Goal: Information Seeking & Learning: Learn about a topic

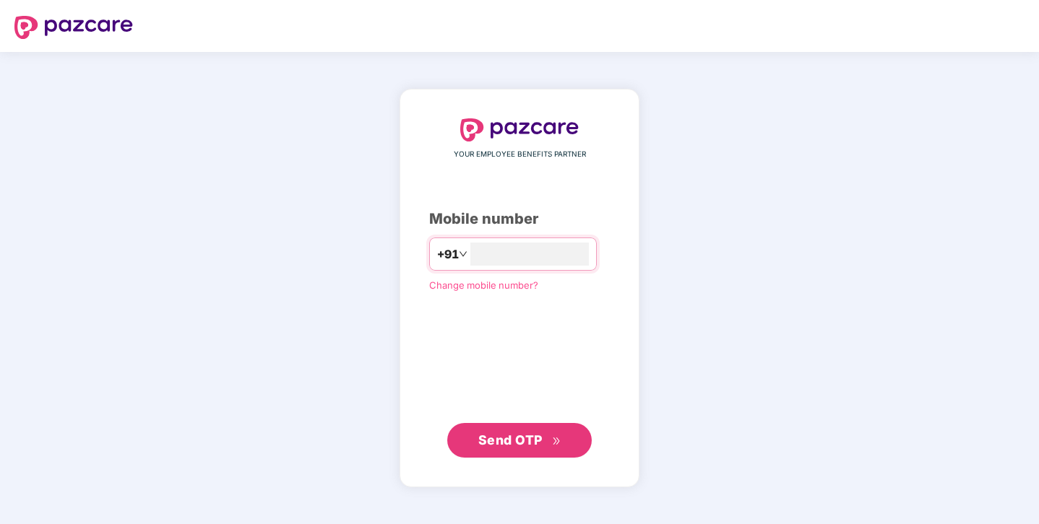
type input "**********"
click at [500, 441] on span "Send OTP" at bounding box center [510, 439] width 64 height 15
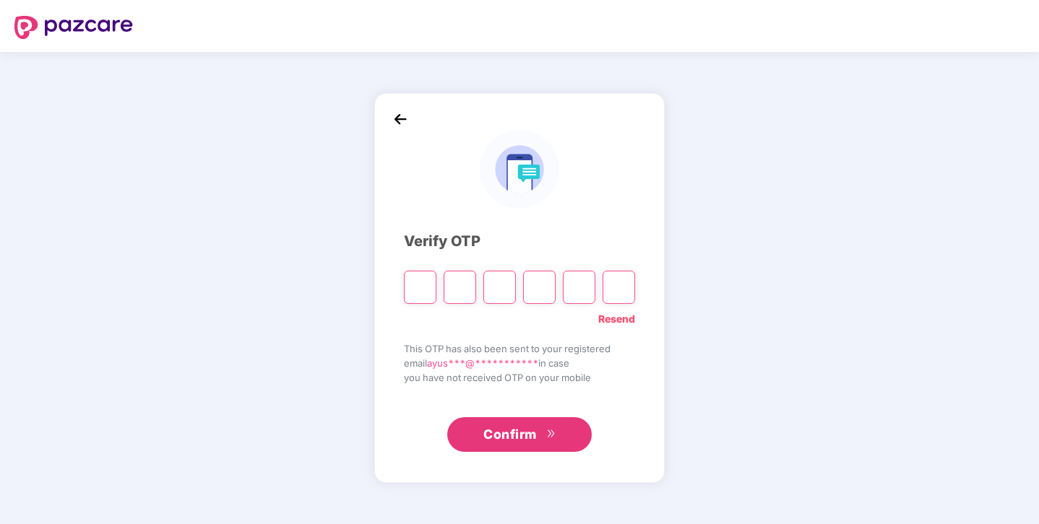
type input "*"
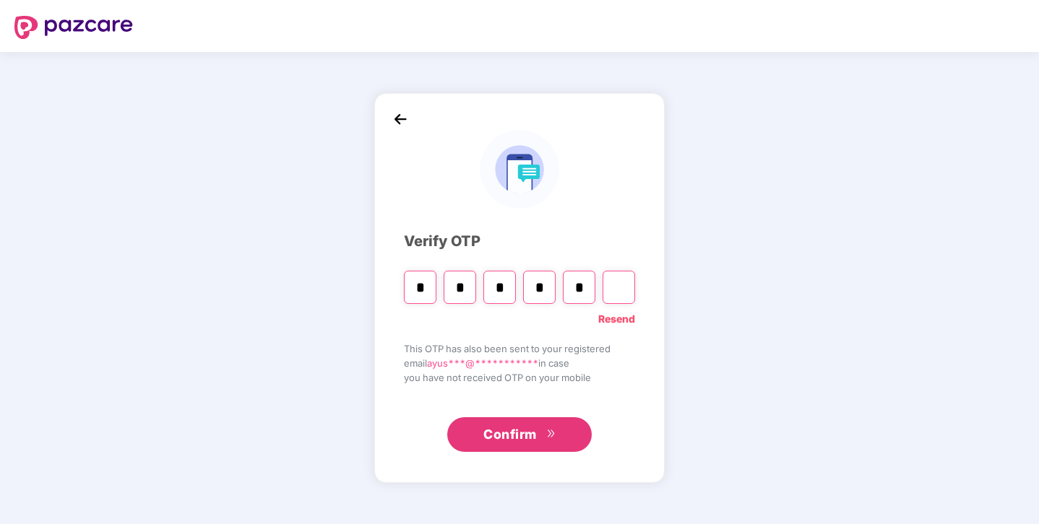
type input "*"
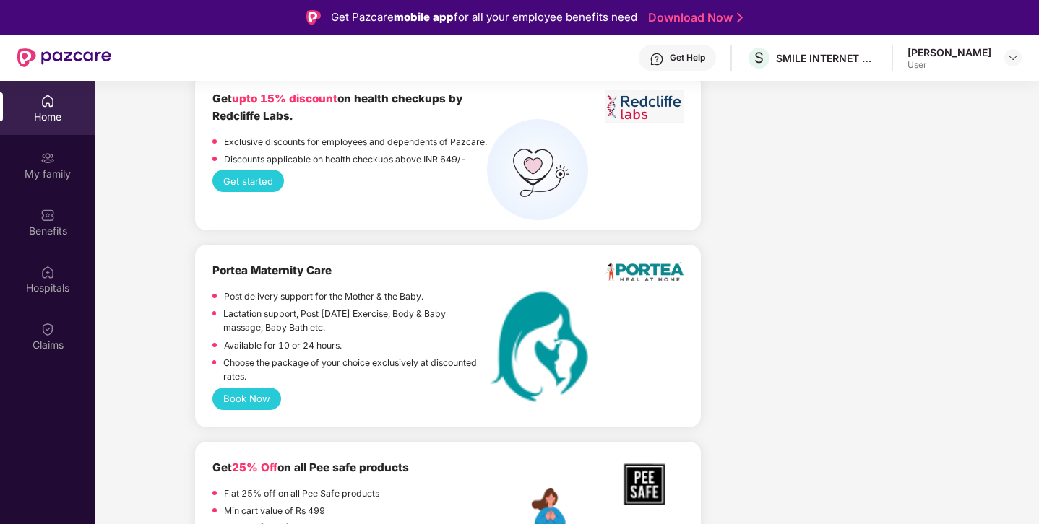
scroll to position [1860, 0]
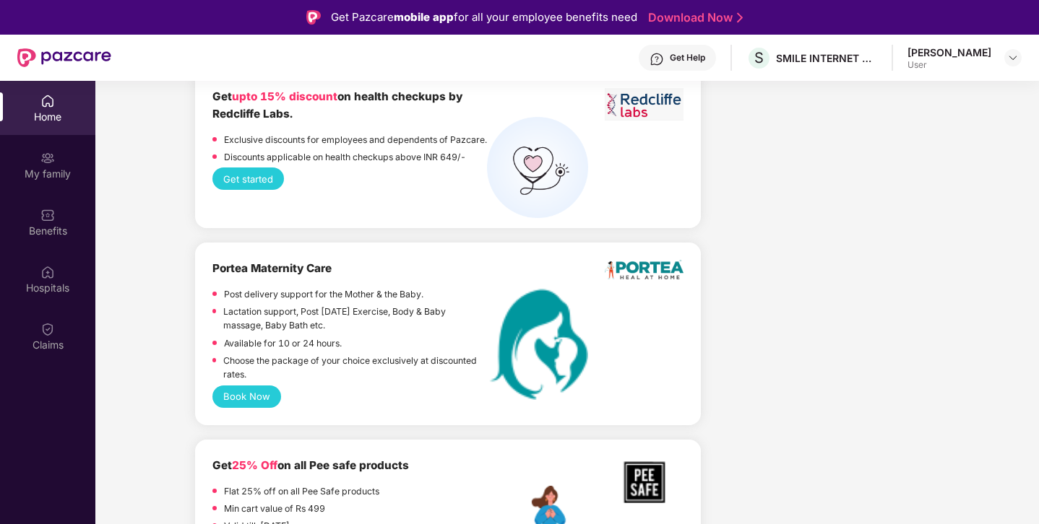
click at [957, 64] on div "User" at bounding box center [949, 65] width 84 height 12
click at [1012, 57] on img at bounding box center [1013, 58] width 12 height 12
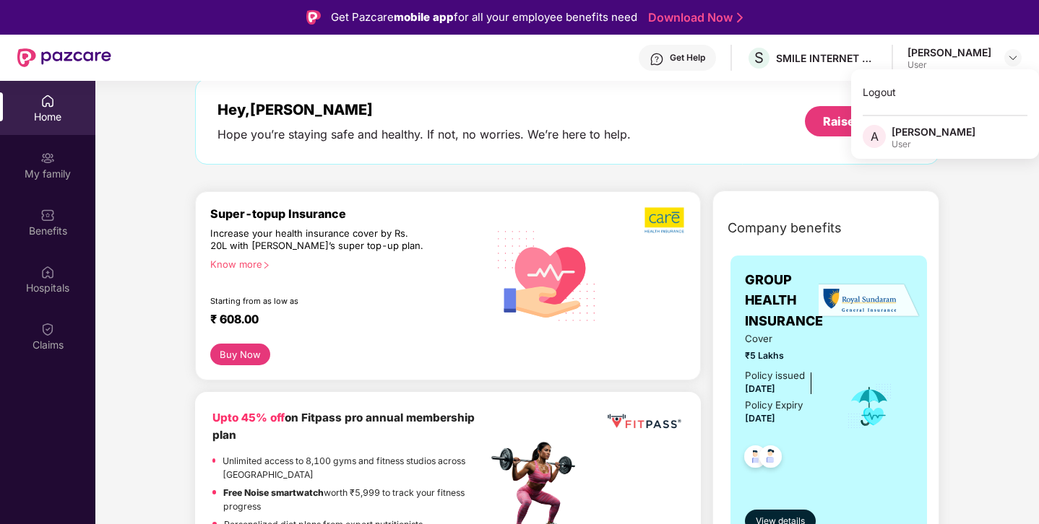
scroll to position [77, 0]
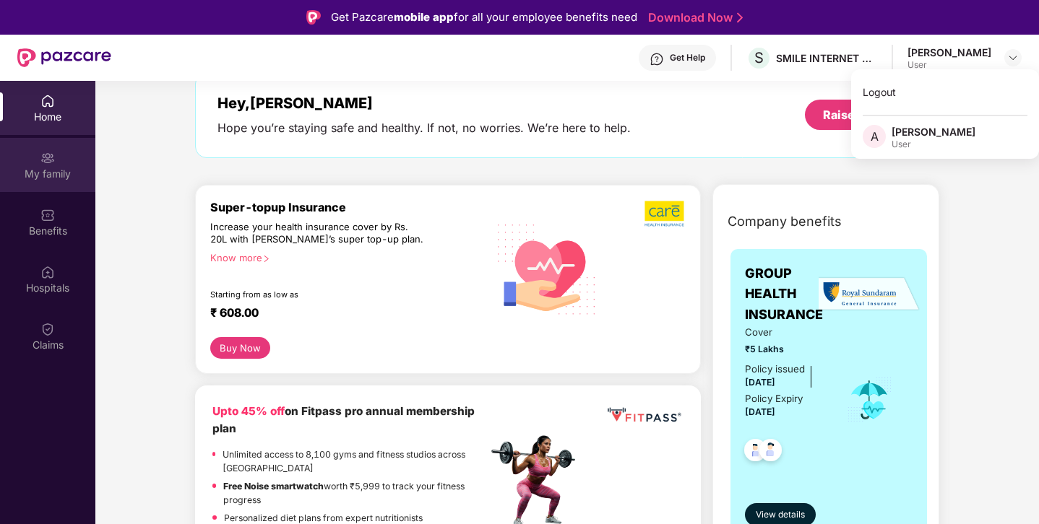
click at [66, 177] on div "My family" at bounding box center [47, 174] width 95 height 14
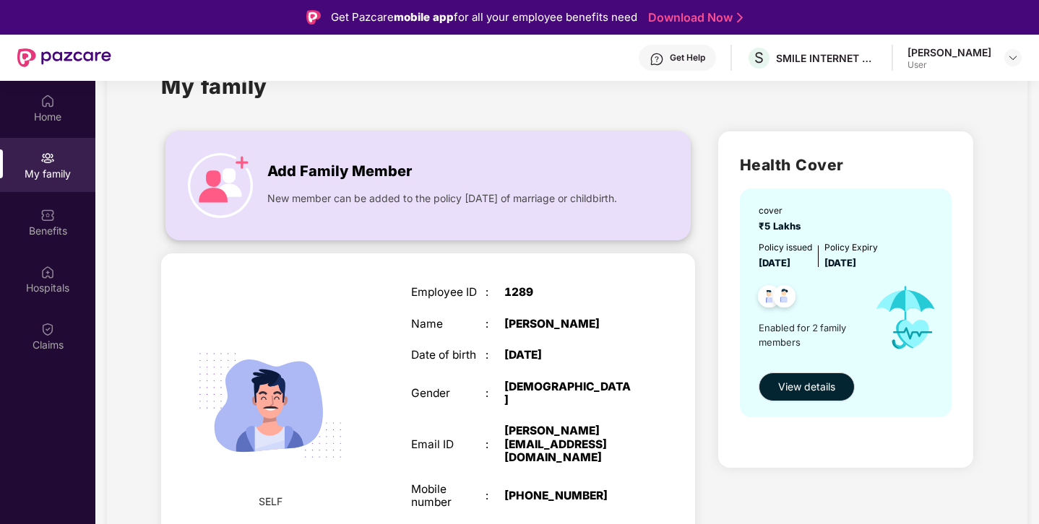
scroll to position [55, 0]
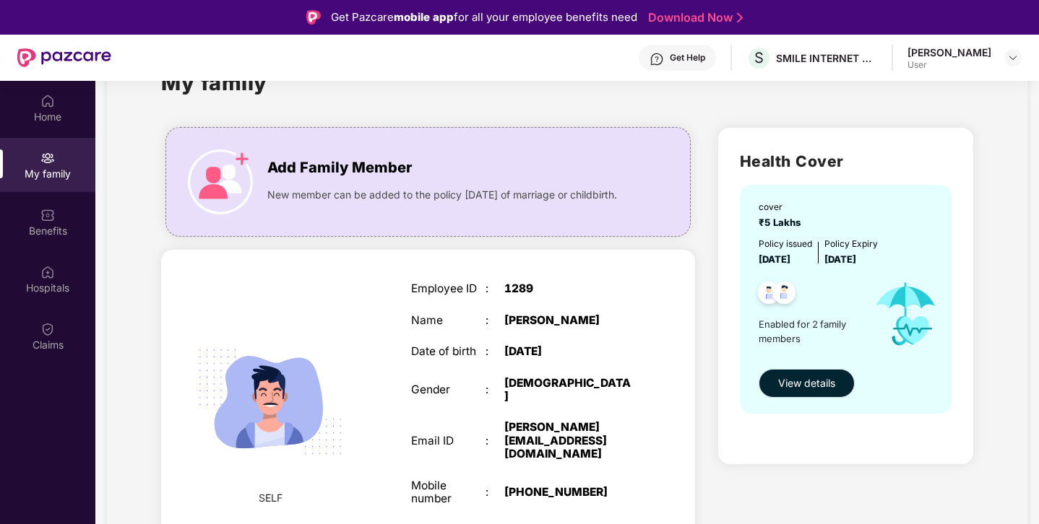
click at [790, 391] on span "View details" at bounding box center [806, 384] width 57 height 16
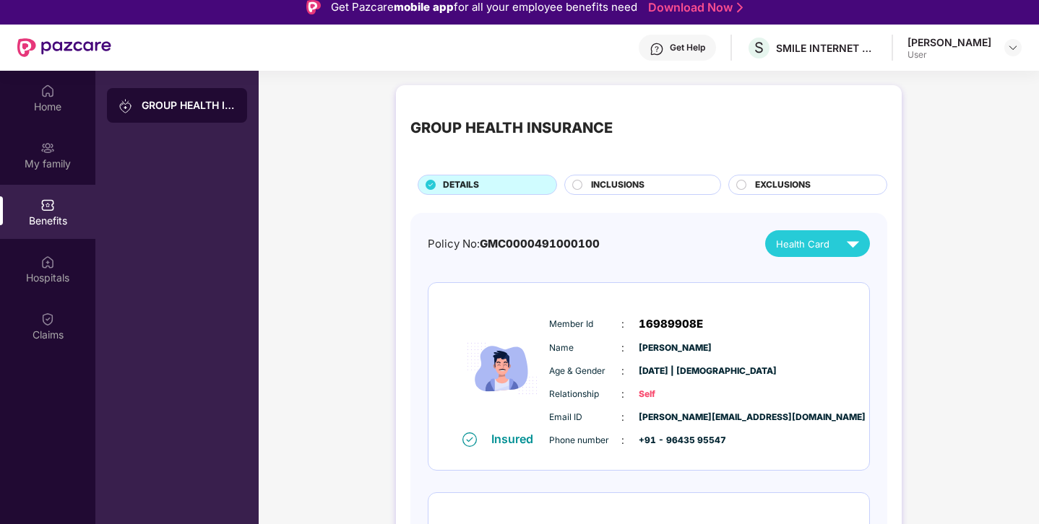
scroll to position [0, 0]
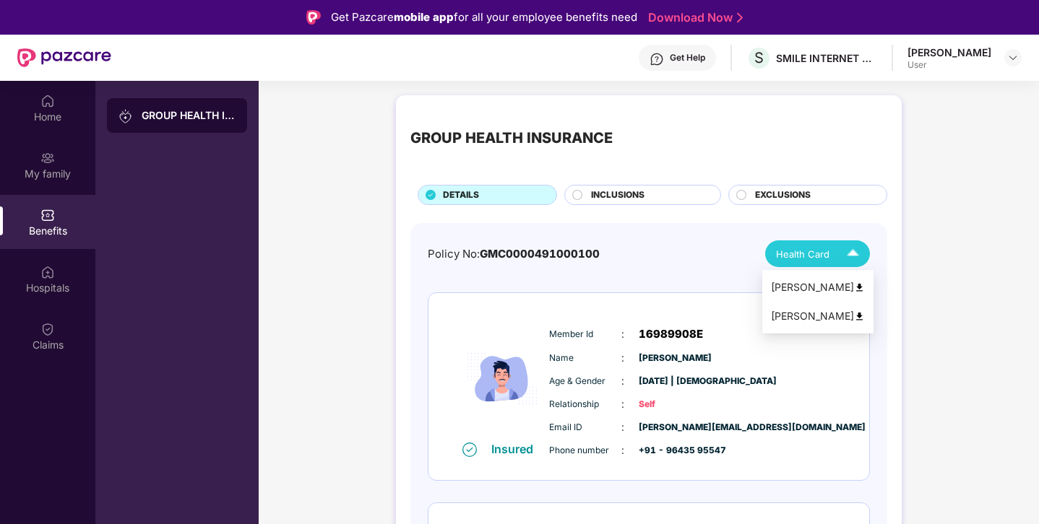
click at [785, 261] on span "Health Card" at bounding box center [802, 254] width 53 height 14
click at [857, 284] on img at bounding box center [859, 287] width 11 height 11
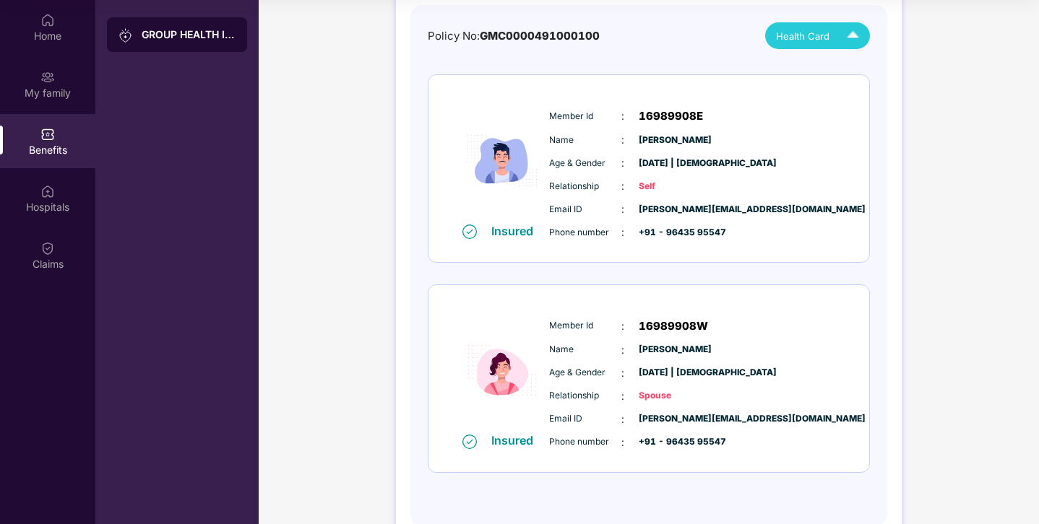
scroll to position [119, 0]
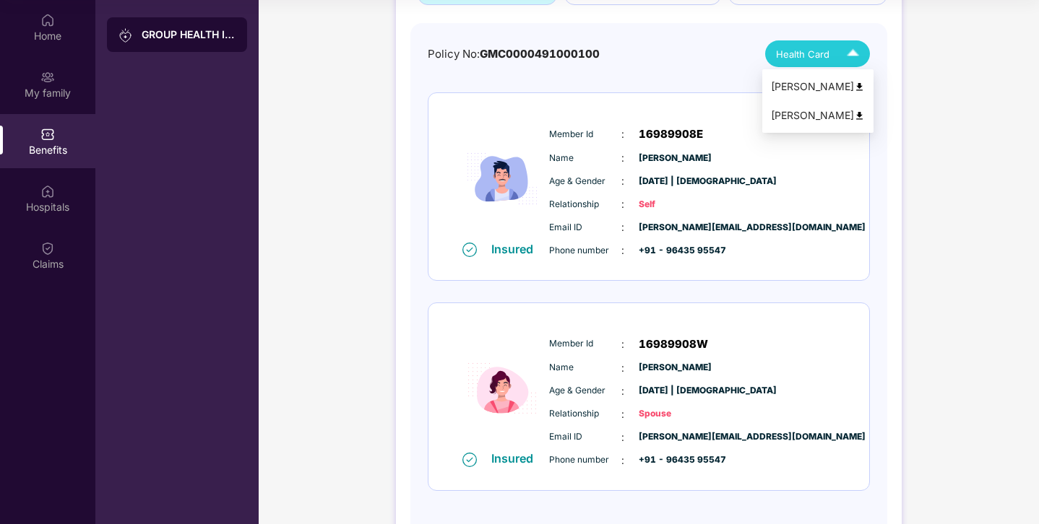
click at [824, 61] on span "Health Card" at bounding box center [802, 54] width 53 height 14
click at [857, 115] on img at bounding box center [859, 116] width 11 height 11
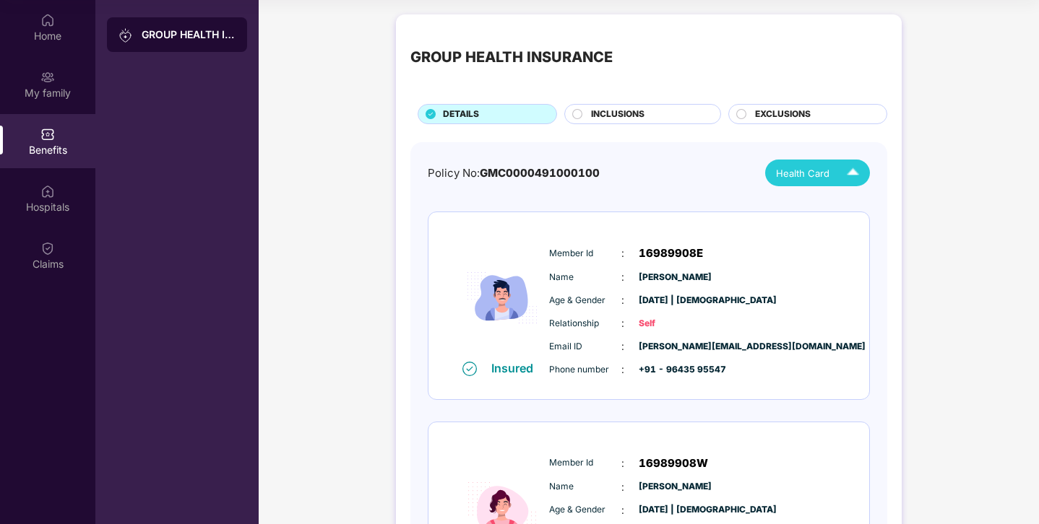
click at [634, 111] on span "INCLUSIONS" at bounding box center [617, 115] width 53 height 14
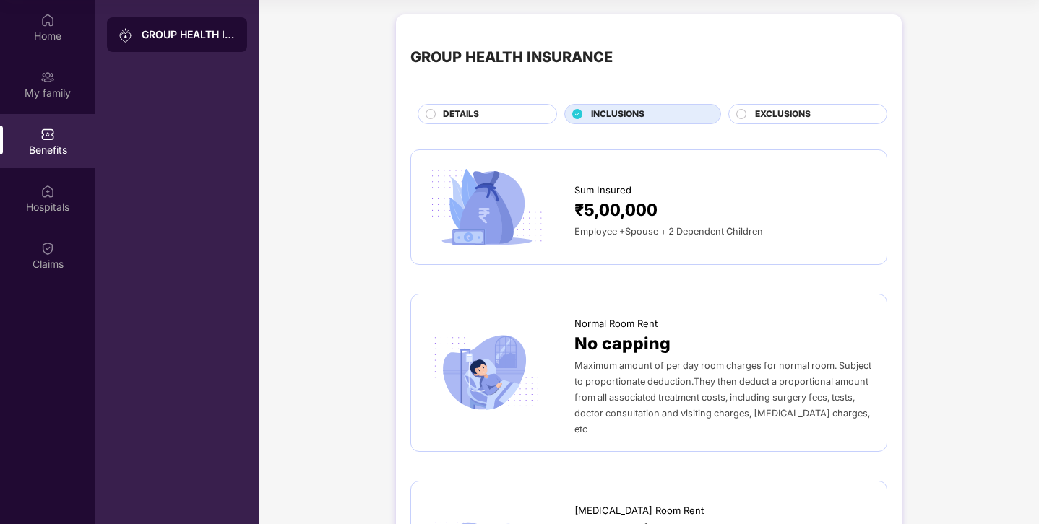
click at [757, 118] on span "EXCLUSIONS" at bounding box center [783, 115] width 56 height 14
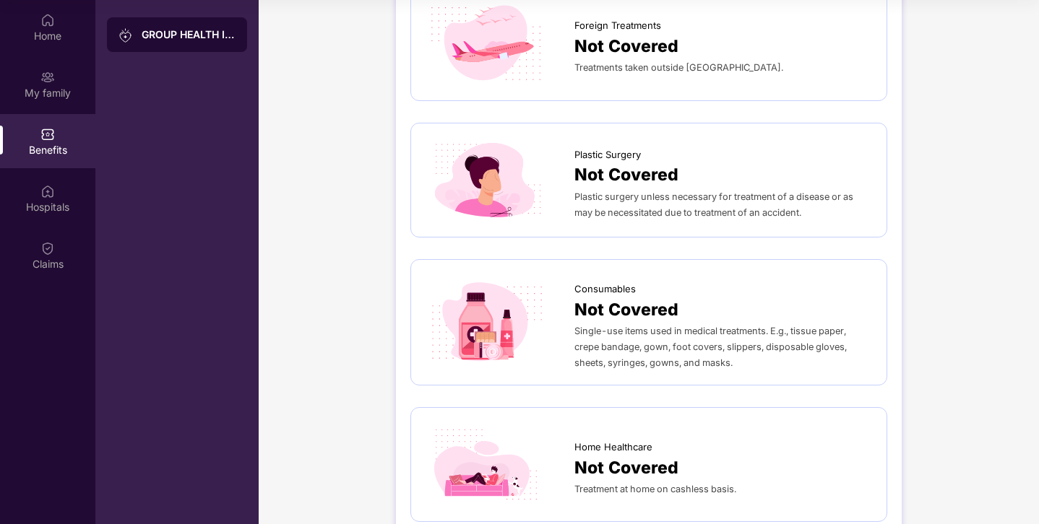
scroll to position [905, 0]
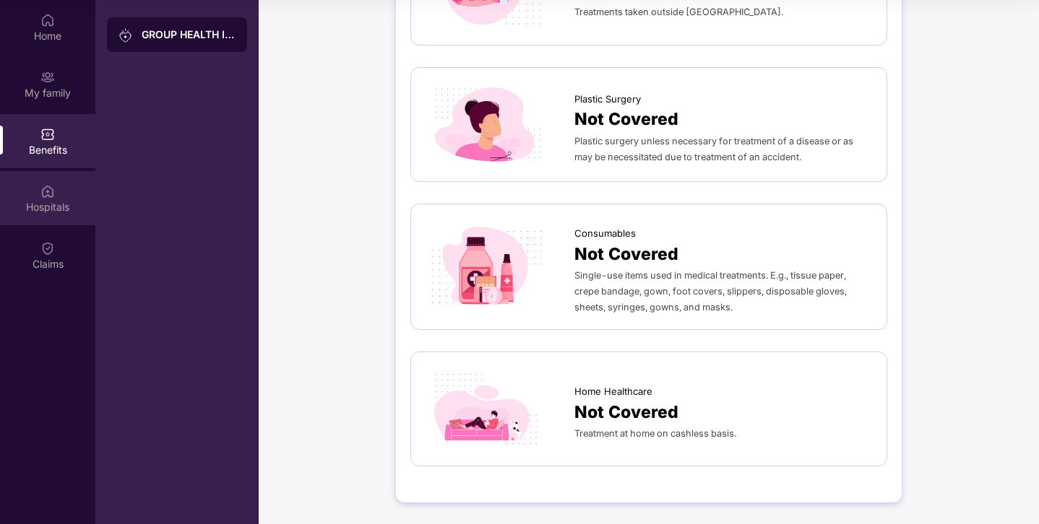
click at [53, 193] on img at bounding box center [47, 191] width 14 height 14
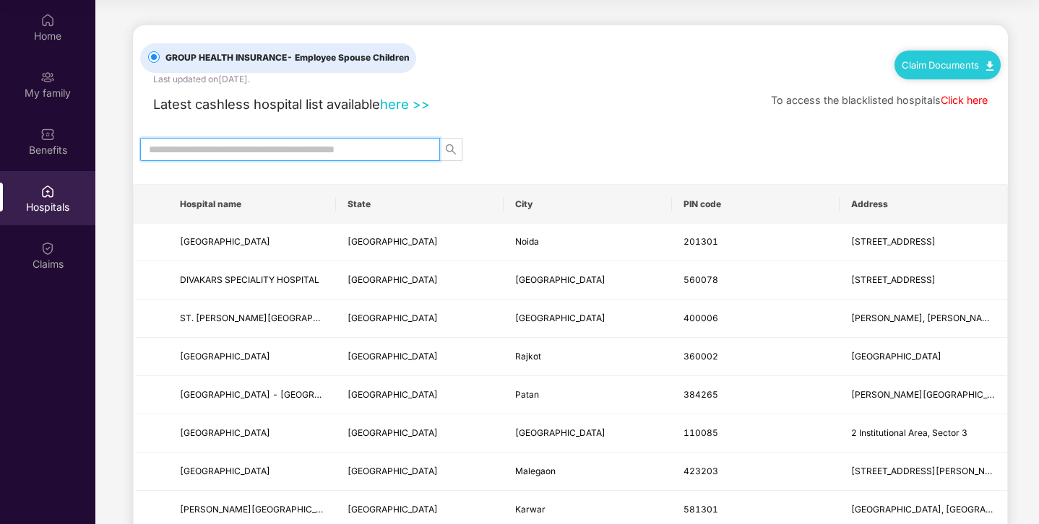
click at [227, 155] on input "text" at bounding box center [284, 150] width 271 height 16
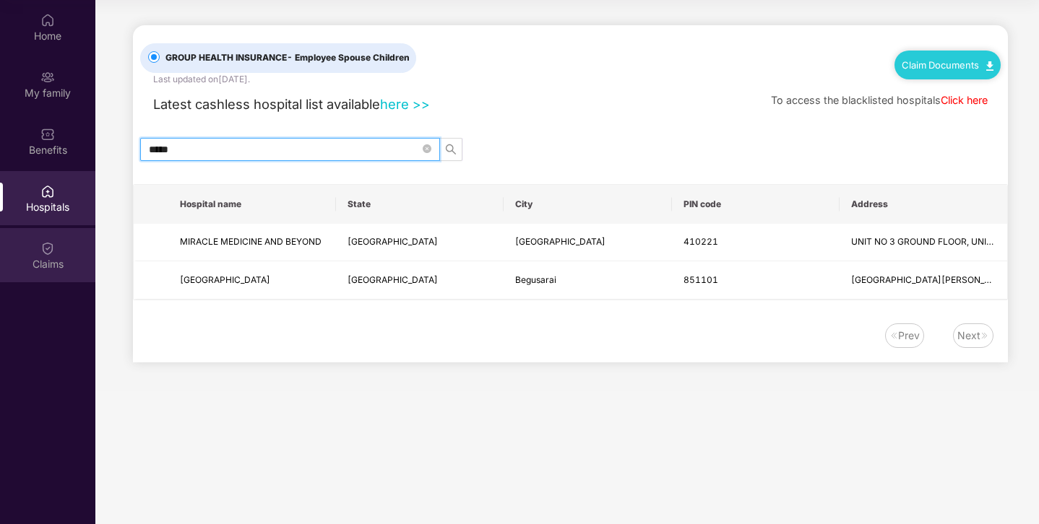
type input "*****"
click at [54, 246] on img at bounding box center [47, 248] width 14 height 14
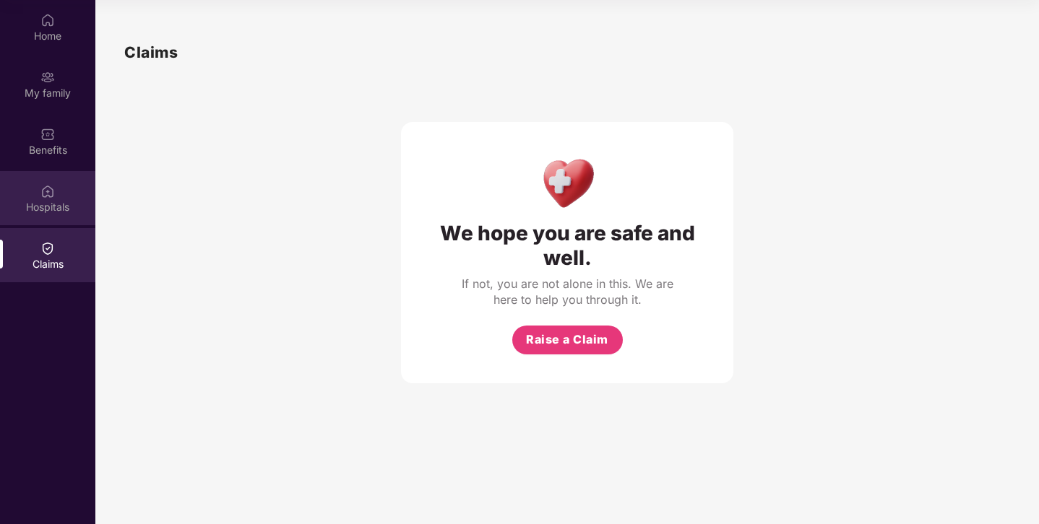
click at [59, 207] on div "Hospitals" at bounding box center [47, 207] width 95 height 14
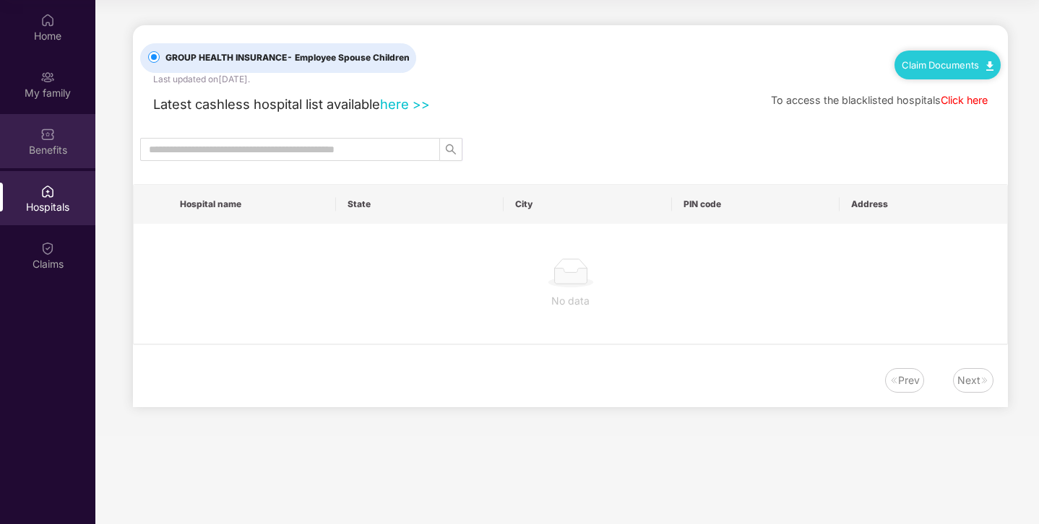
click at [51, 159] on div "Benefits" at bounding box center [47, 141] width 95 height 54
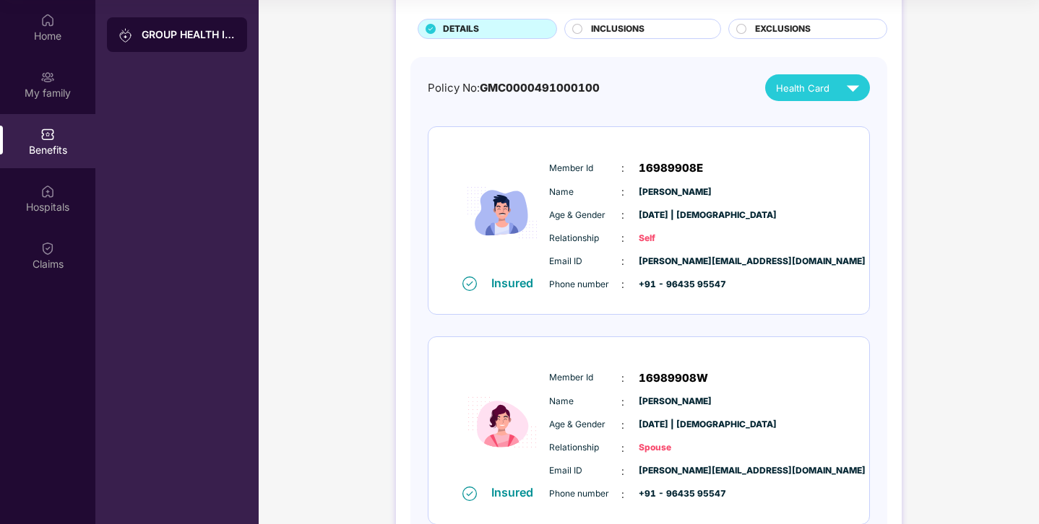
scroll to position [87, 0]
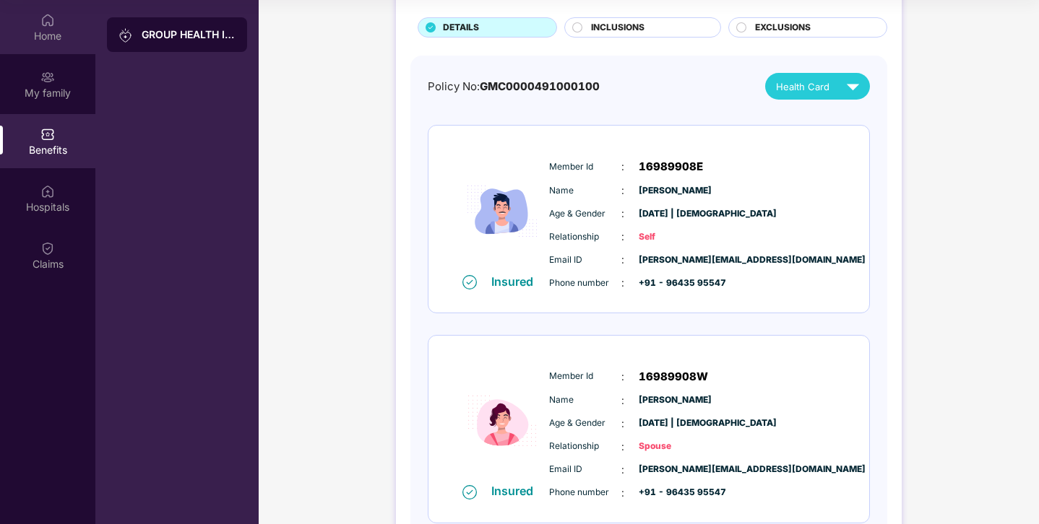
click at [55, 29] on div "Home" at bounding box center [47, 36] width 95 height 14
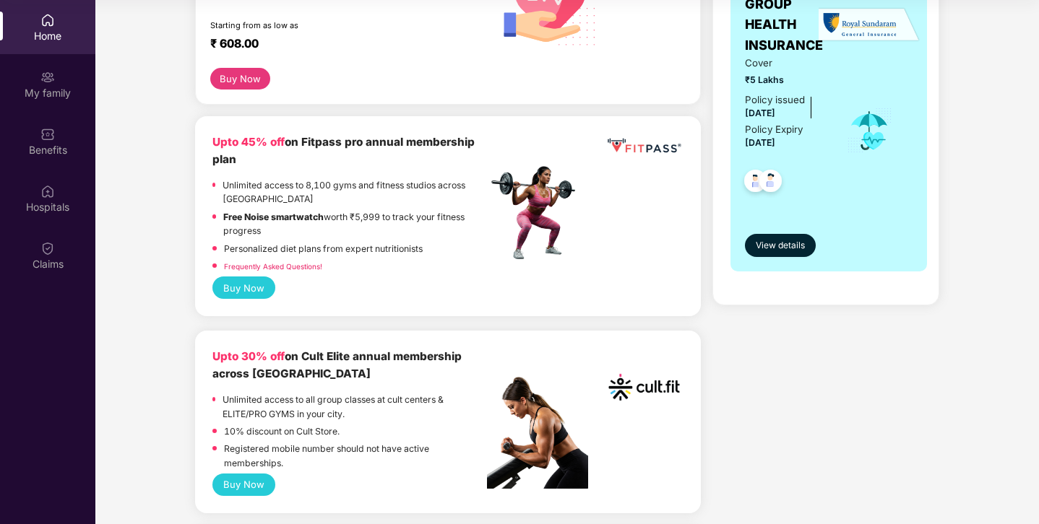
scroll to position [269, 0]
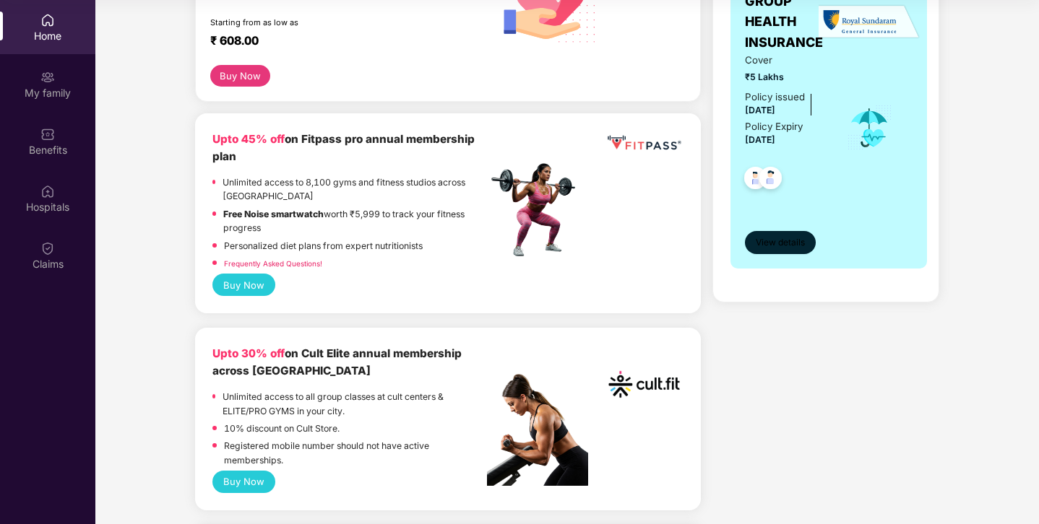
click at [756, 245] on span "View details" at bounding box center [779, 243] width 49 height 14
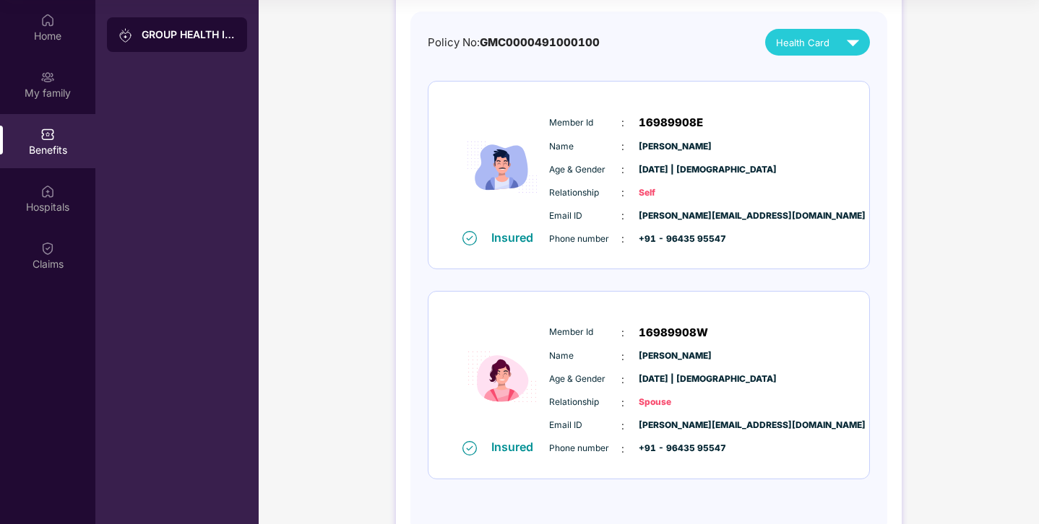
scroll to position [175, 0]
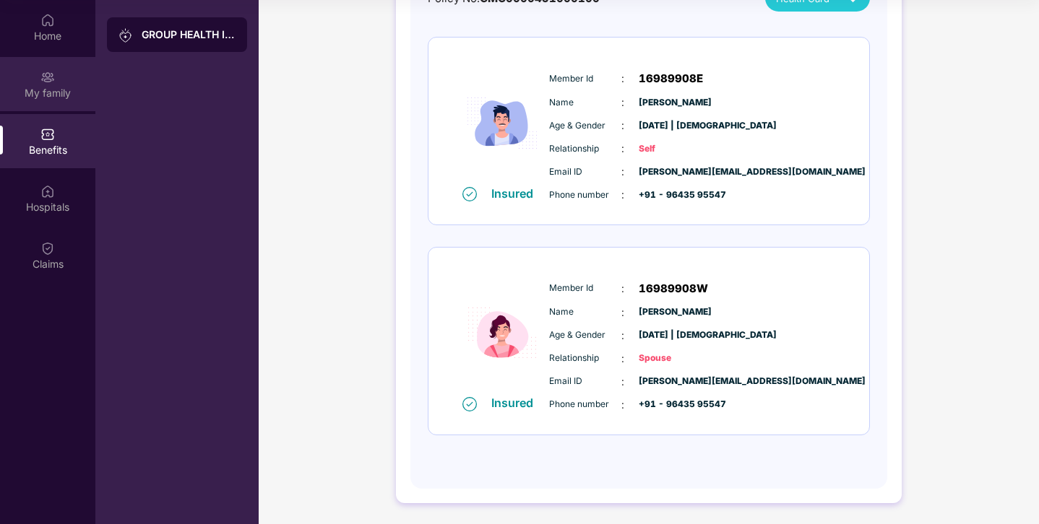
click at [53, 97] on div "My family" at bounding box center [47, 93] width 95 height 14
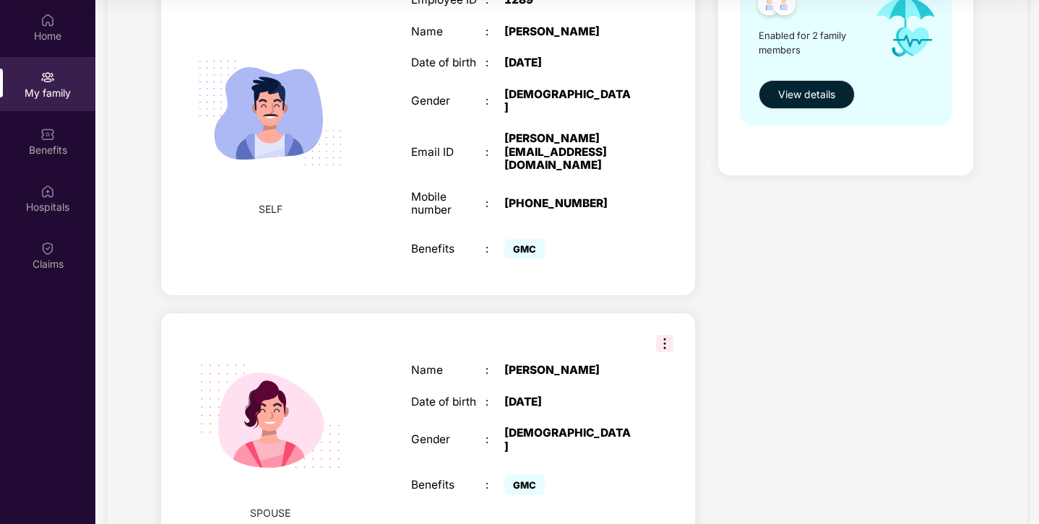
scroll to position [311, 0]
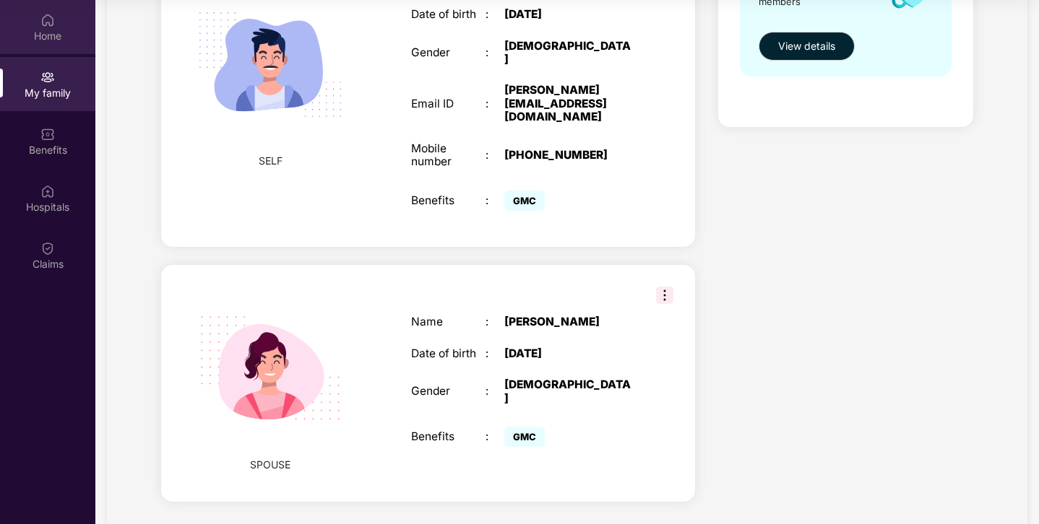
click at [35, 38] on div "Home" at bounding box center [47, 36] width 95 height 14
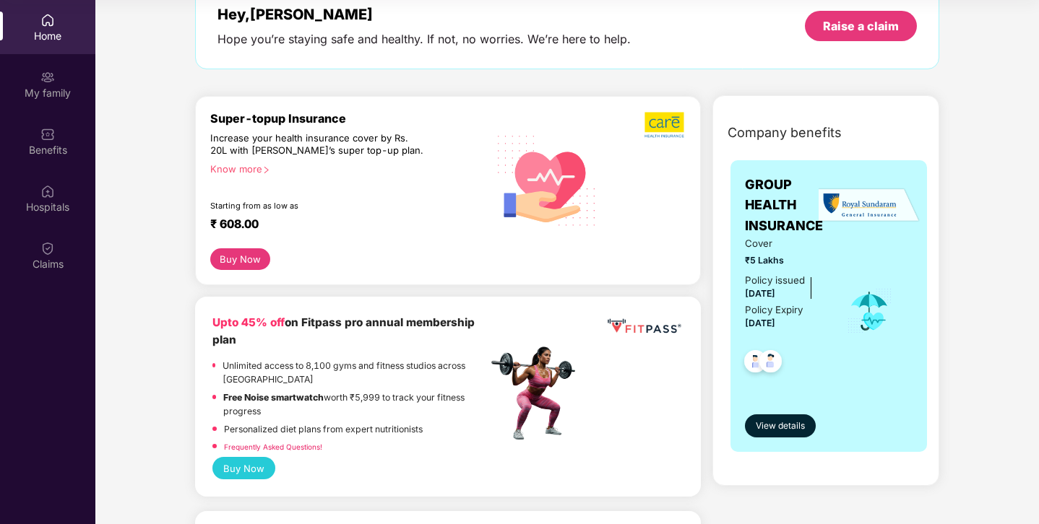
scroll to position [0, 0]
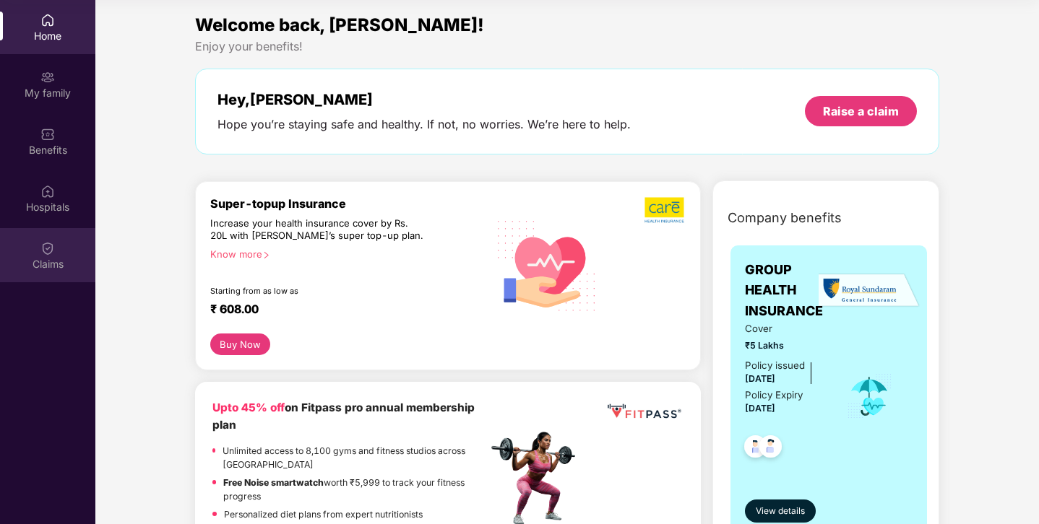
click at [47, 267] on div "Claims" at bounding box center [47, 264] width 95 height 14
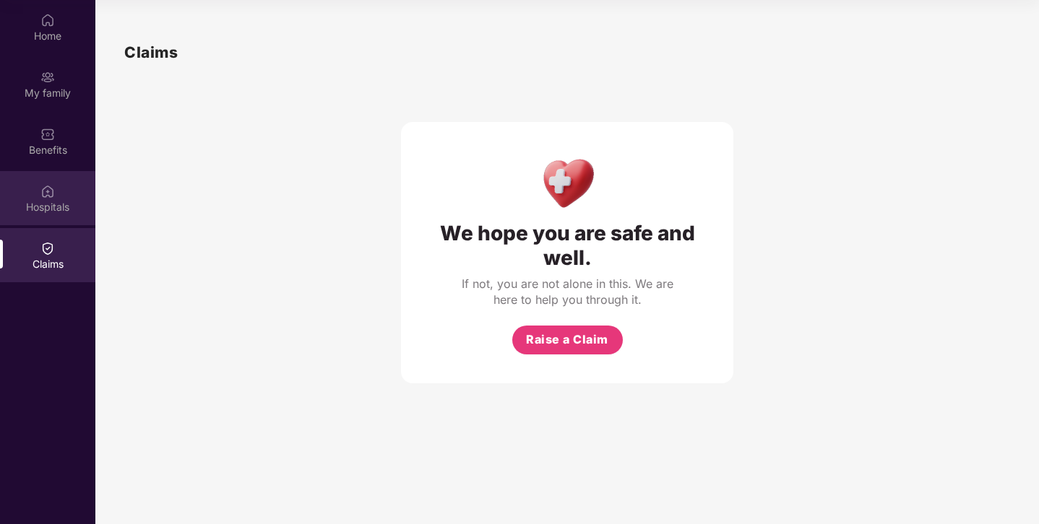
click at [41, 189] on img at bounding box center [47, 191] width 14 height 14
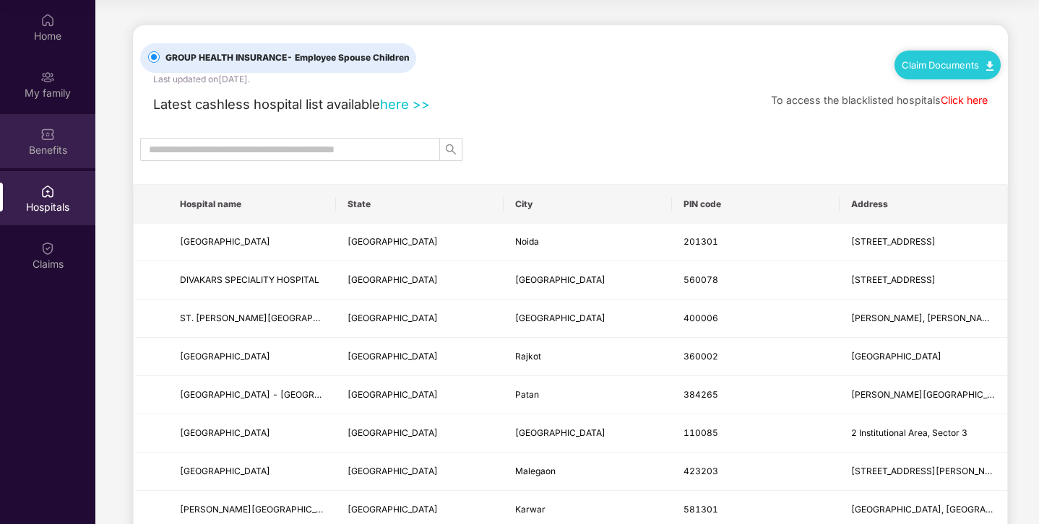
click at [53, 143] on div "Benefits" at bounding box center [47, 150] width 95 height 14
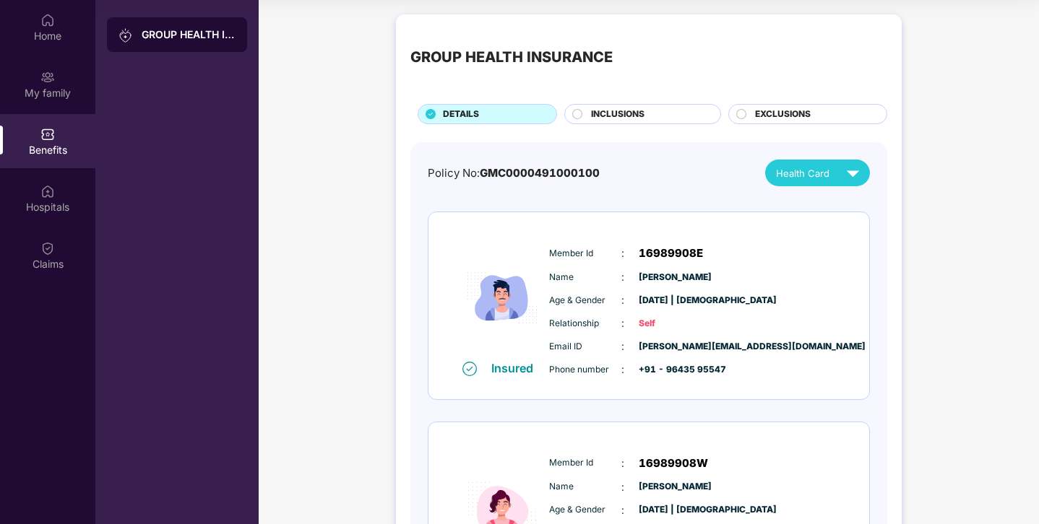
click at [584, 111] on div "INCLUSIONS" at bounding box center [648, 116] width 129 height 16
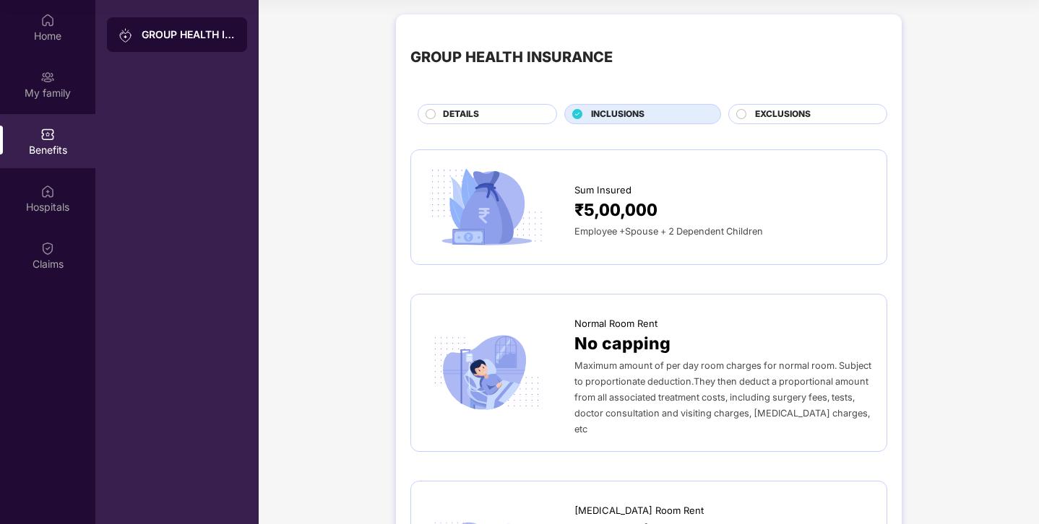
click at [748, 118] on div "EXCLUSIONS" at bounding box center [813, 116] width 131 height 16
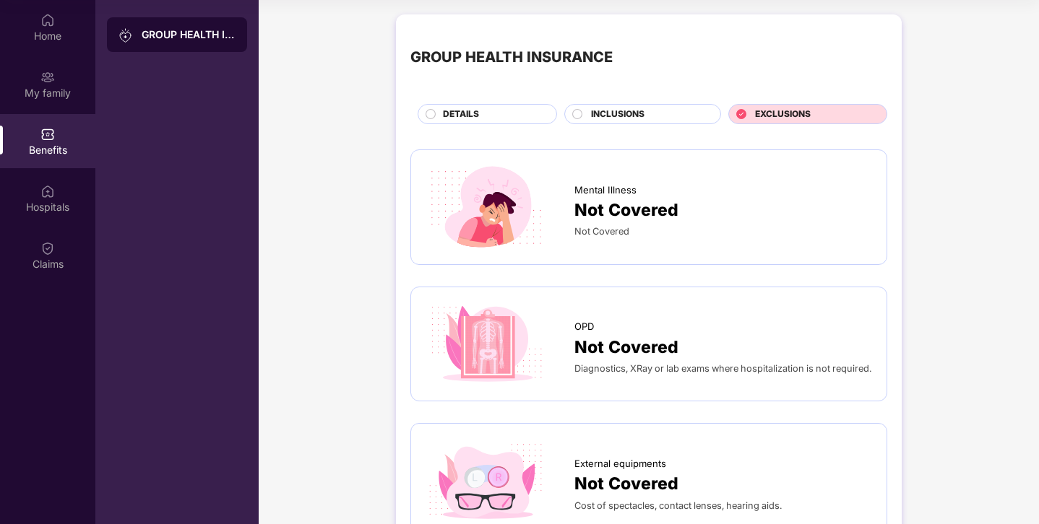
click at [440, 112] on div "DETAILS" at bounding box center [492, 116] width 113 height 16
